Goal: Information Seeking & Learning: Learn about a topic

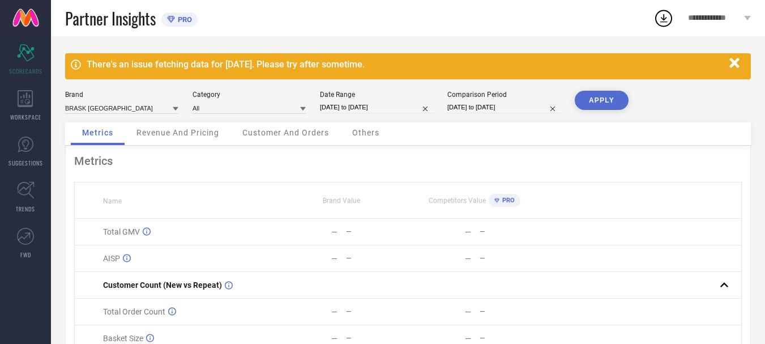
click at [173, 134] on span "Revenue And Pricing" at bounding box center [177, 132] width 83 height 9
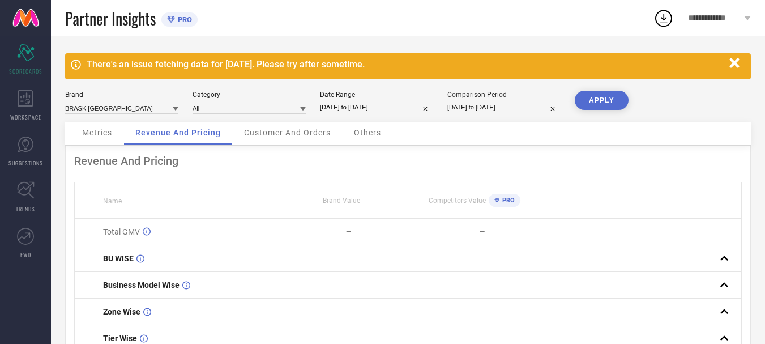
click at [261, 136] on span "Customer And Orders" at bounding box center [287, 132] width 87 height 9
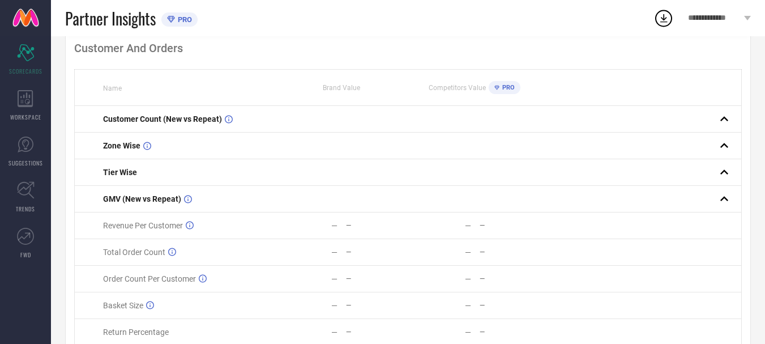
scroll to position [166, 0]
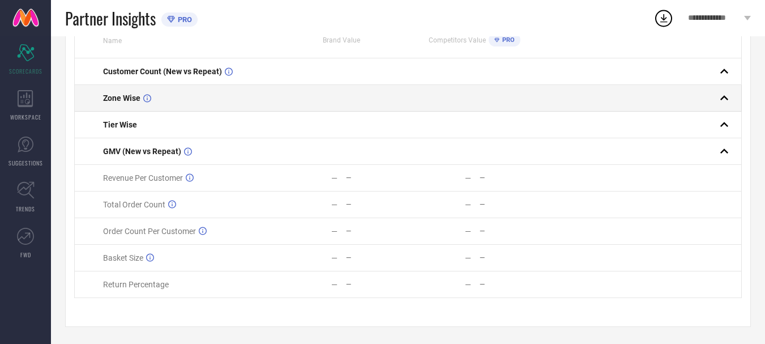
click at [268, 93] on div "Zone Wise" at bounding box center [188, 97] width 171 height 9
click at [722, 96] on rect at bounding box center [724, 98] width 16 height 16
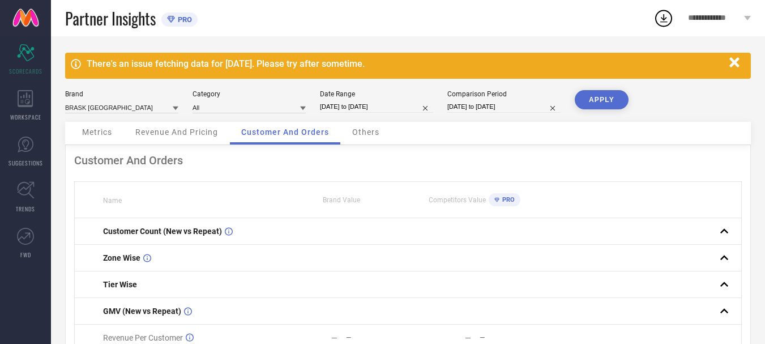
scroll to position [0, 0]
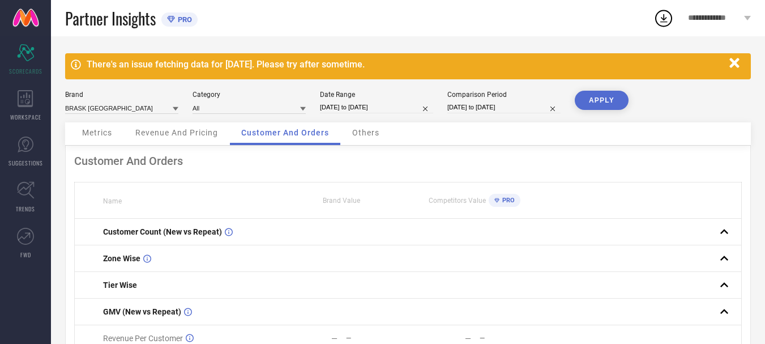
click at [361, 132] on span "Others" at bounding box center [365, 132] width 27 height 9
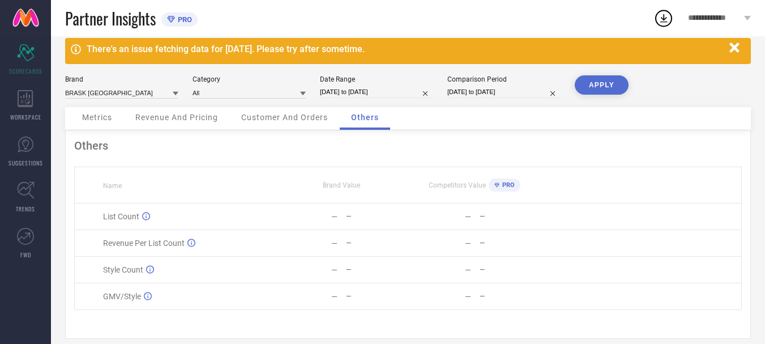
scroll to position [30, 0]
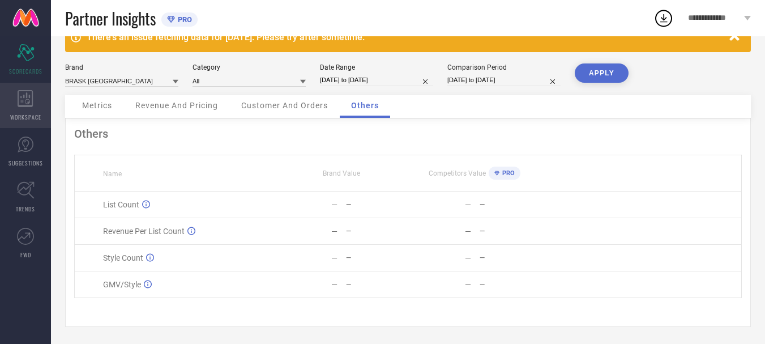
click at [14, 97] on div "WORKSPACE" at bounding box center [25, 105] width 51 height 45
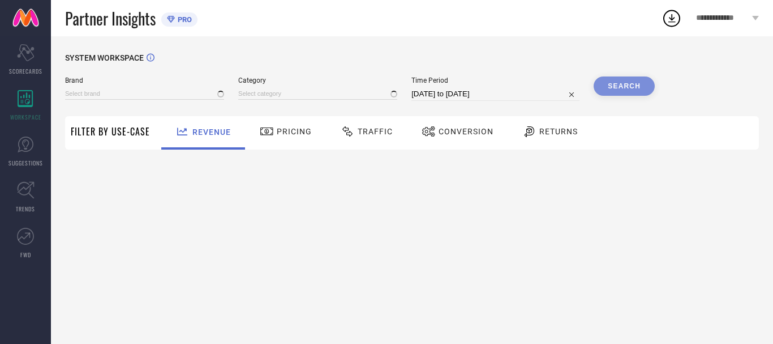
type input "BRASK [GEOGRAPHIC_DATA]"
type input "All"
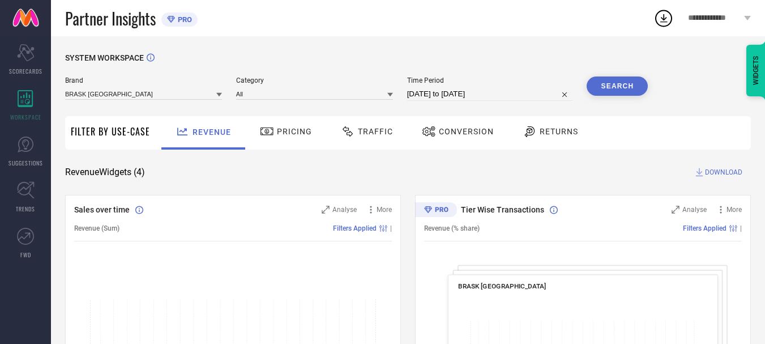
click at [723, 20] on span "**********" at bounding box center [715, 19] width 54 height 10
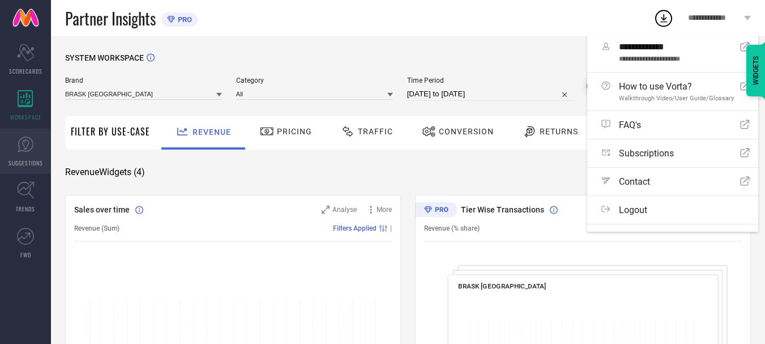
click at [36, 156] on link "SUGGESTIONS" at bounding box center [25, 150] width 51 height 45
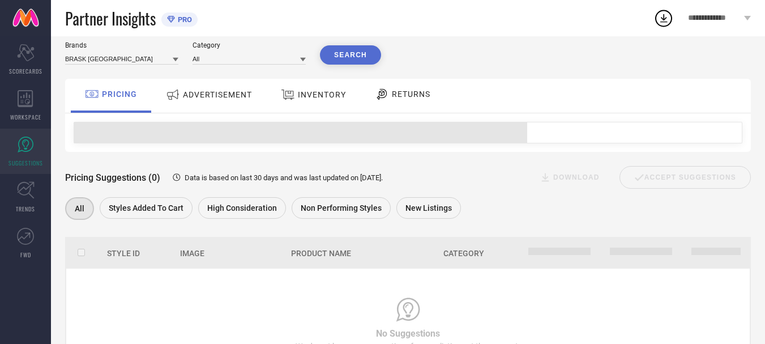
scroll to position [101, 0]
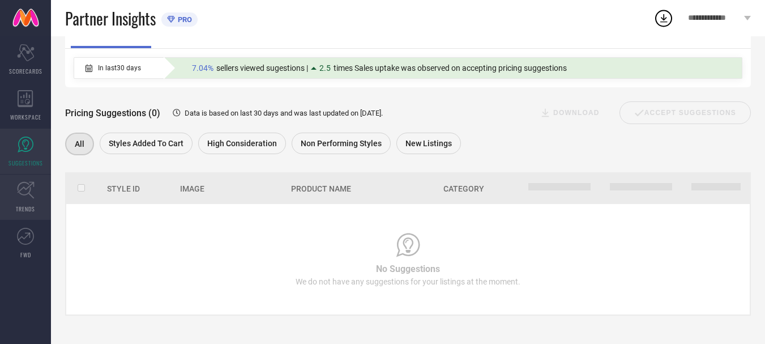
click at [37, 191] on link "TRENDS" at bounding box center [25, 196] width 51 height 45
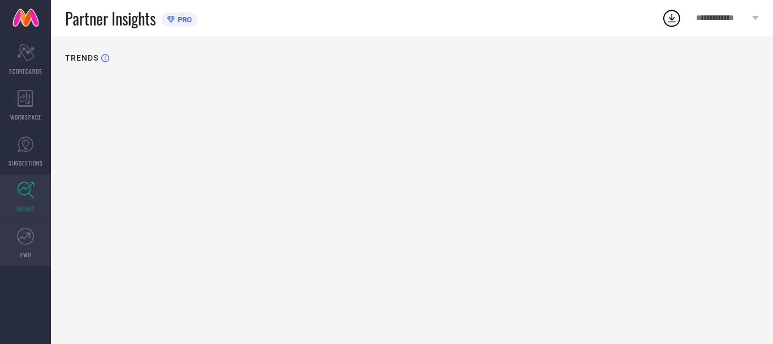
click at [28, 233] on icon at bounding box center [27, 234] width 5 height 5
